Goal: Check status

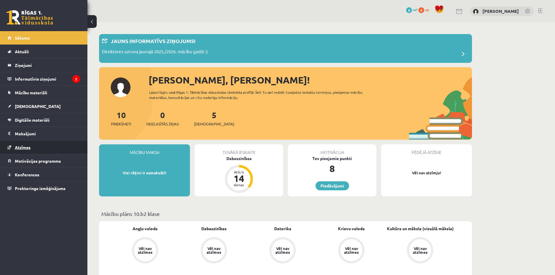
click at [21, 145] on link "Atzīmes" at bounding box center [44, 147] width 73 height 13
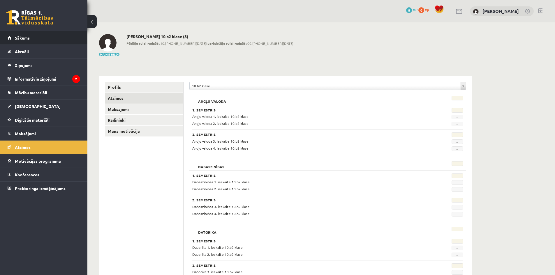
click at [25, 37] on span "Sākums" at bounding box center [22, 37] width 15 height 5
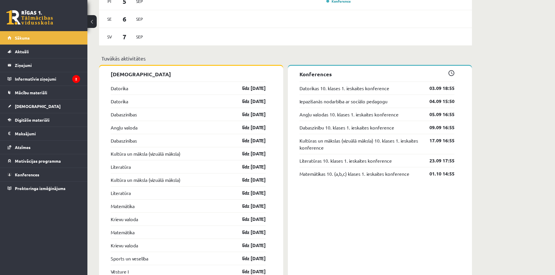
scroll to position [495, 0]
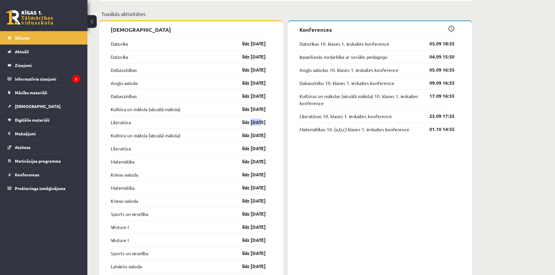
drag, startPoint x: 245, startPoint y: 118, endPoint x: 275, endPoint y: 168, distance: 57.5
